Goal: Transaction & Acquisition: Purchase product/service

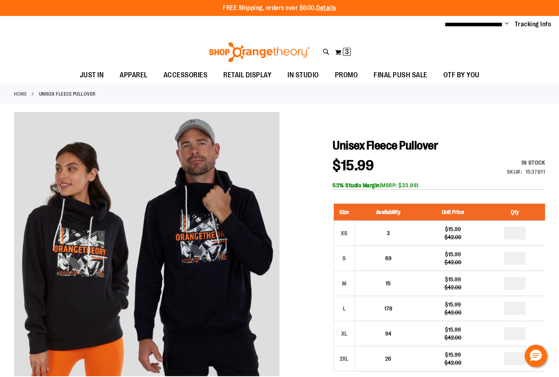
click at [530, 61] on div "Toggle Nav Search Popular Suggestions Advanced Search" at bounding box center [279, 50] width 559 height 32
click at [500, 53] on div "Toggle Nav Search Popular Suggestions Advanced Search" at bounding box center [279, 50] width 559 height 32
click at [341, 52] on button "My Cart 3 3 items" at bounding box center [342, 52] width 17 height 13
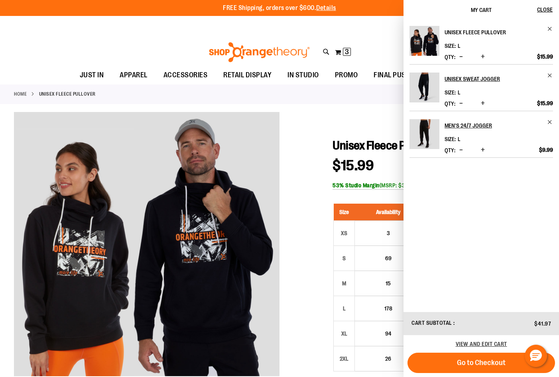
click at [484, 28] on h2 "Unisex Fleece Pullover" at bounding box center [493, 32] width 98 height 13
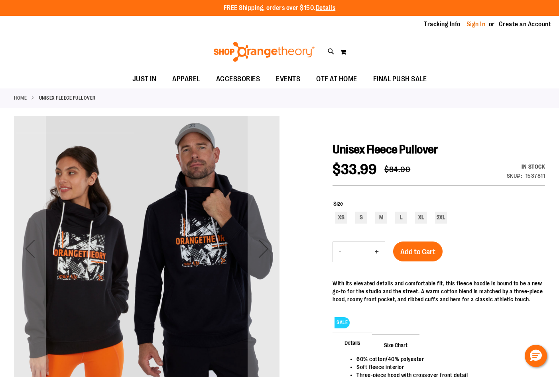
type input "**********"
click at [478, 25] on link "Sign In" at bounding box center [475, 24] width 19 height 9
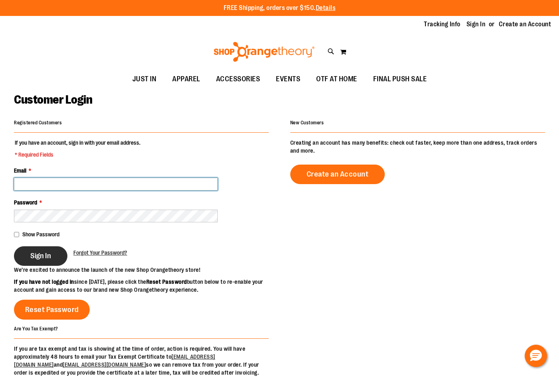
type input "**********"
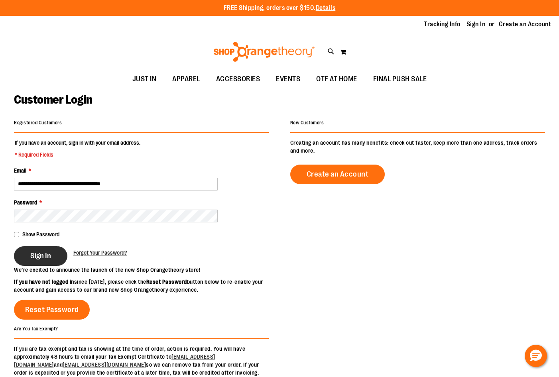
type input "**********"
click at [45, 254] on span "Sign In" at bounding box center [40, 256] width 21 height 9
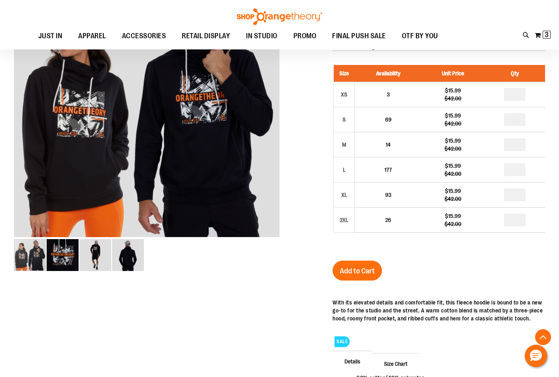
scroll to position [39, 0]
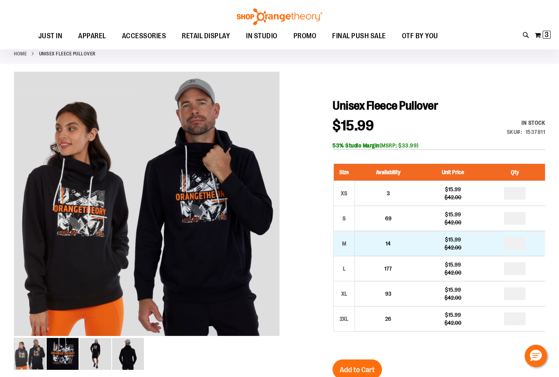
type input "**********"
drag, startPoint x: 523, startPoint y: 242, endPoint x: 460, endPoint y: 244, distance: 62.6
click at [460, 244] on tr "M 14 $15.99 $42.00" at bounding box center [439, 243] width 211 height 25
type input "*"
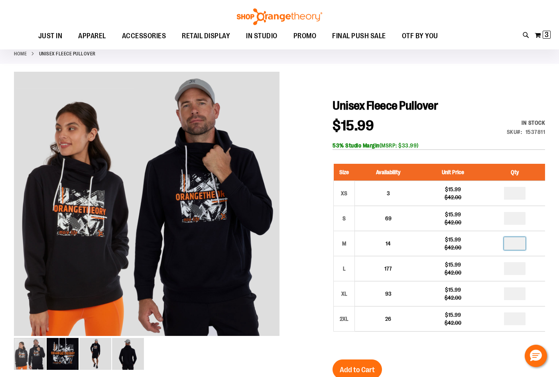
click at [303, 238] on div at bounding box center [279, 312] width 531 height 481
click at [360, 362] on button "Add to Cart" at bounding box center [356, 370] width 49 height 20
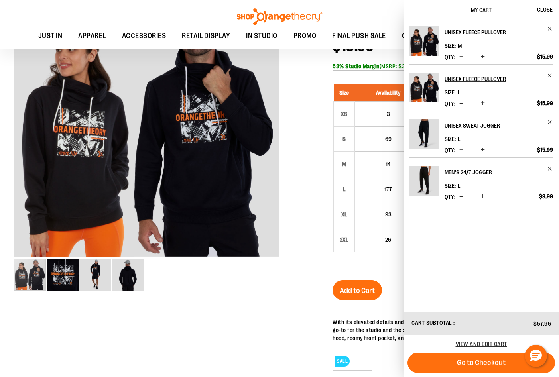
scroll to position [119, 0]
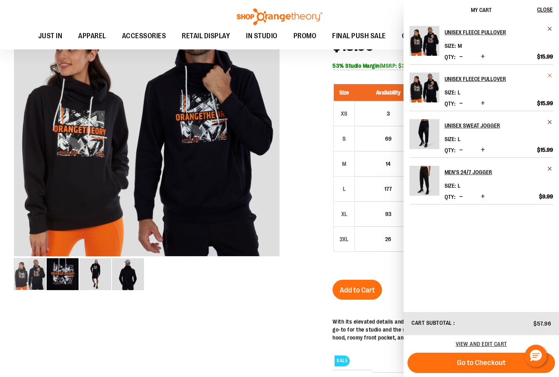
click at [550, 75] on span "Remove item" at bounding box center [550, 76] width 6 height 6
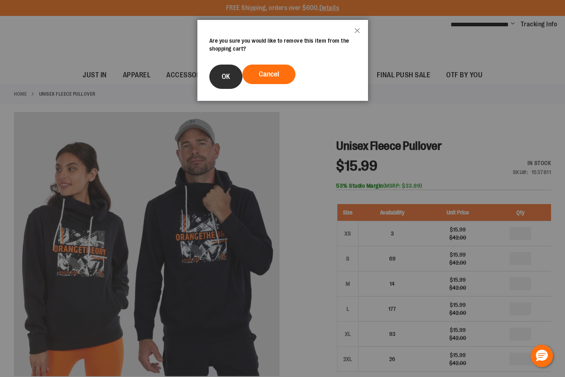
click at [232, 77] on button "OK" at bounding box center [225, 77] width 33 height 24
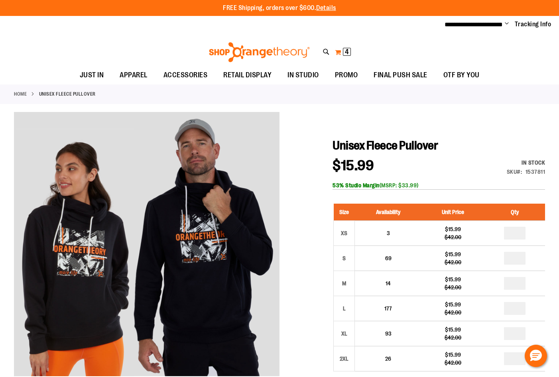
click at [337, 51] on button "My Cart 4 4 items" at bounding box center [342, 52] width 17 height 13
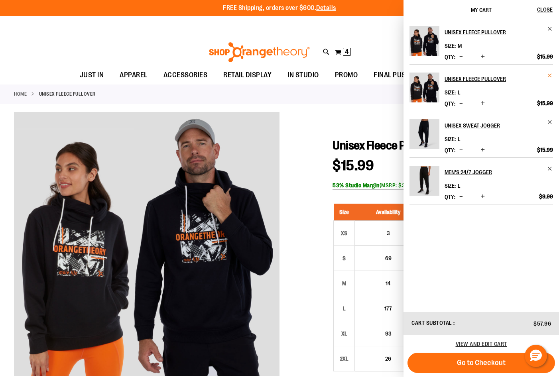
click at [549, 77] on span "Remove item" at bounding box center [550, 76] width 6 height 6
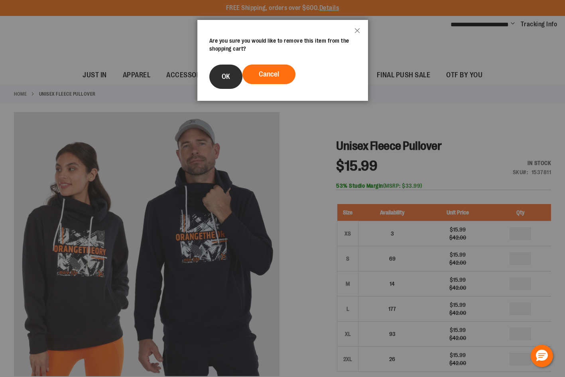
click at [227, 81] on button "OK" at bounding box center [225, 77] width 33 height 24
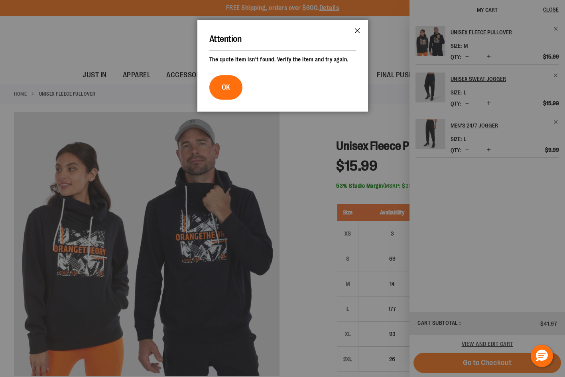
click at [357, 33] on button "Close" at bounding box center [357, 33] width 22 height 26
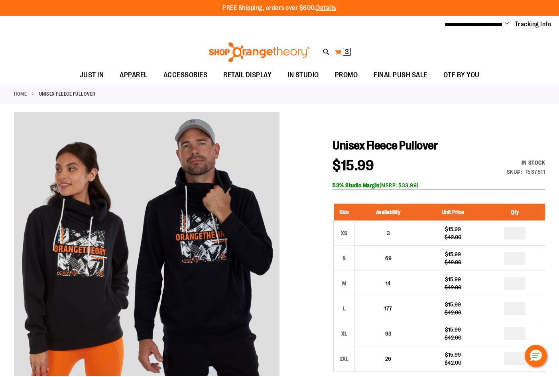
click at [345, 53] on span "3" at bounding box center [347, 52] width 4 height 8
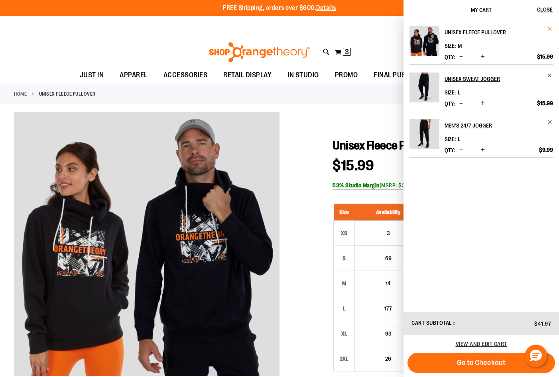
click at [548, 27] on span "Remove item" at bounding box center [550, 29] width 6 height 6
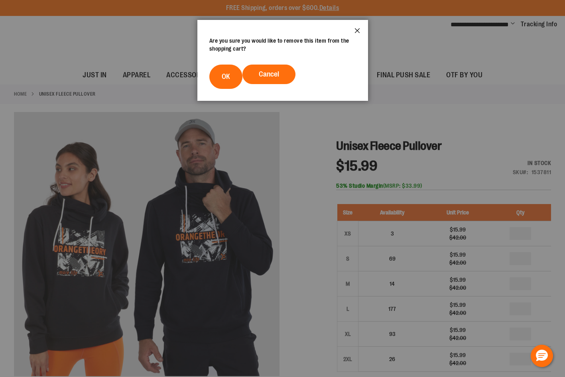
click at [360, 29] on button "Close" at bounding box center [357, 33] width 22 height 26
